Goal: Task Accomplishment & Management: Complete application form

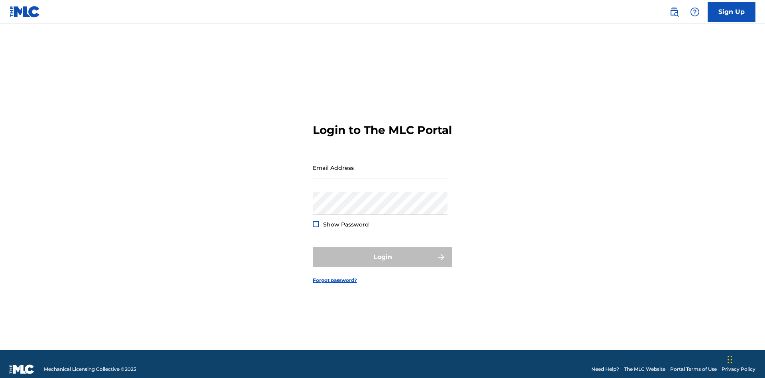
scroll to position [10, 0]
click at [380, 164] on input "Email Address" at bounding box center [380, 167] width 135 height 23
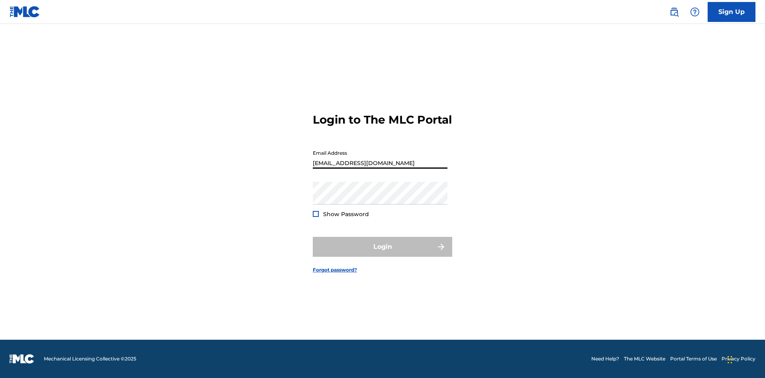
type input "[EMAIL_ADDRESS][DOMAIN_NAME]"
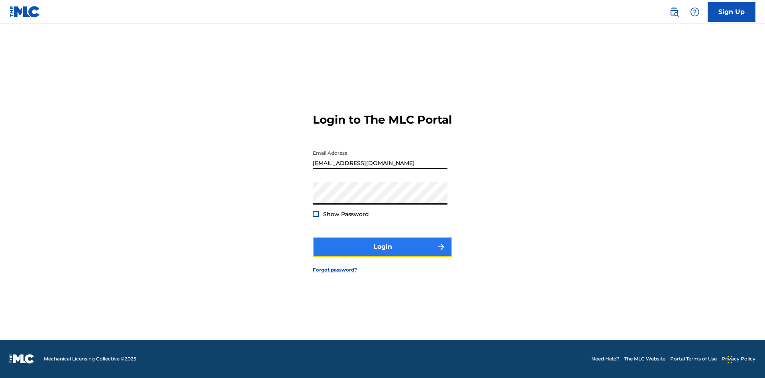
click at [382, 253] on button "Login" at bounding box center [382, 247] width 139 height 20
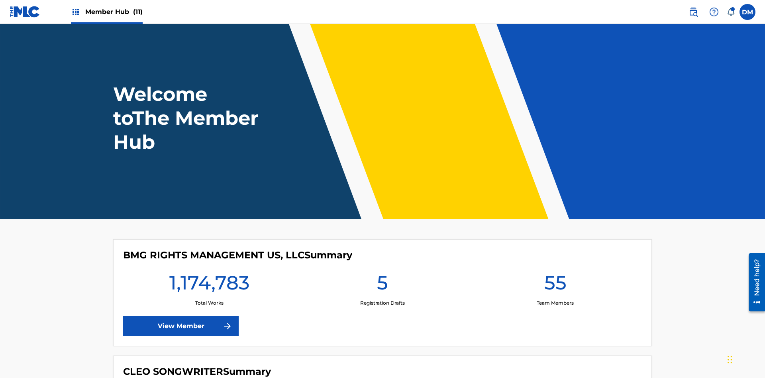
click at [114, 12] on span "Member Hub (11)" at bounding box center [113, 11] width 57 height 9
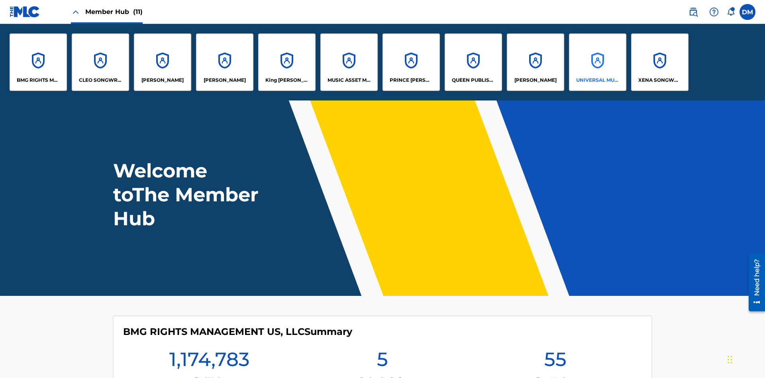
click at [597, 80] on p "UNIVERSAL MUSIC PUB GROUP" at bounding box center [597, 79] width 43 height 7
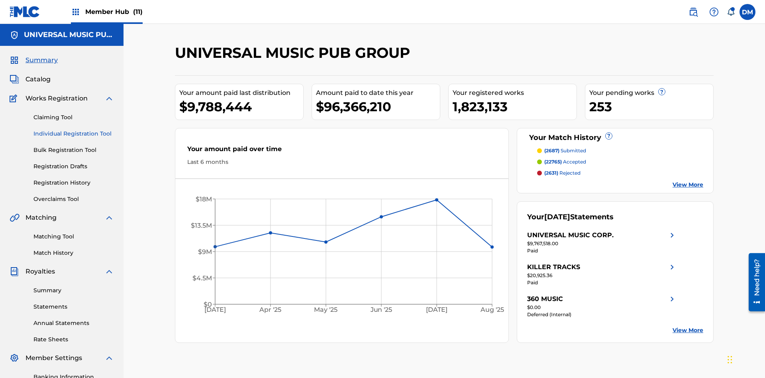
click at [74, 129] on link "Individual Registration Tool" at bounding box center [73, 133] width 80 height 8
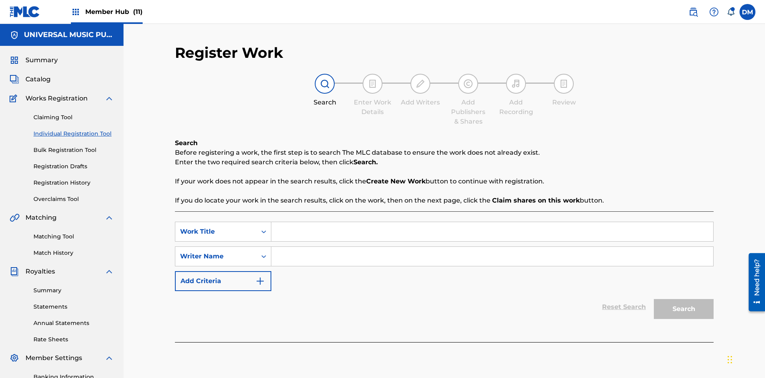
click at [492, 222] on input "Search Form" at bounding box center [492, 231] width 442 height 19
type input "Single Registered Work"
click at [492, 247] on input "Search Form" at bounding box center [492, 256] width 442 height 19
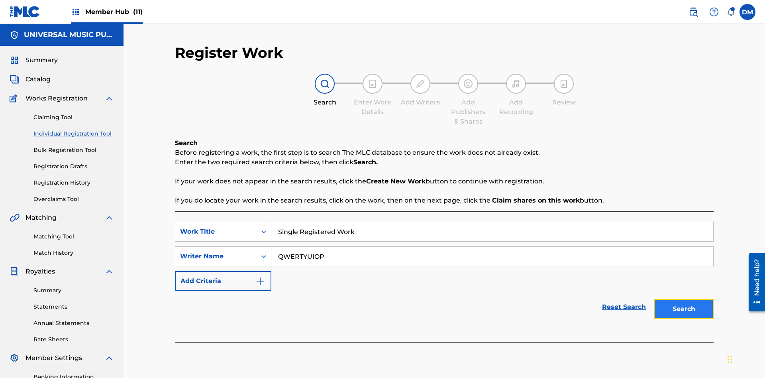
click at [684, 299] on button "Search" at bounding box center [684, 309] width 60 height 20
